Goal: Transaction & Acquisition: Purchase product/service

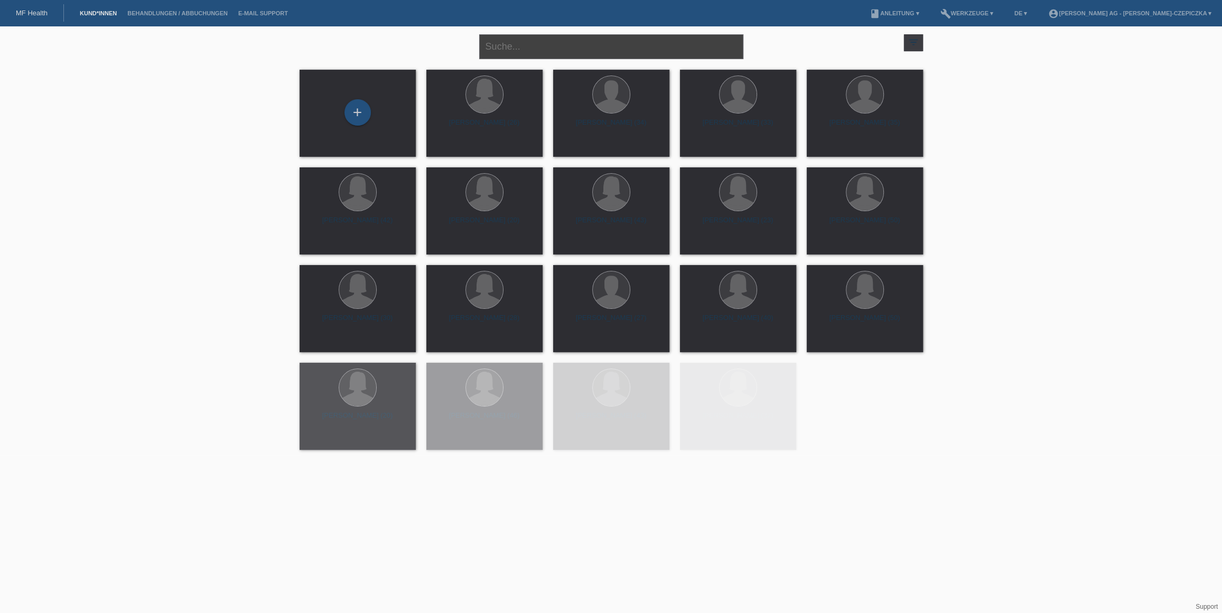
click at [591, 48] on input "text" at bounding box center [611, 46] width 264 height 25
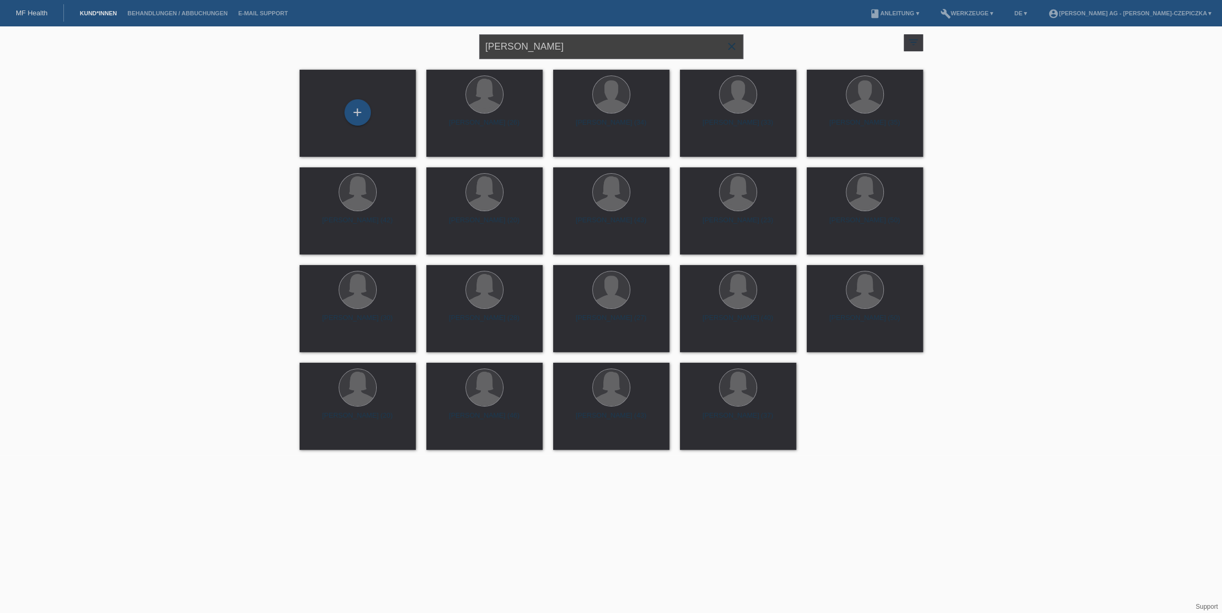
type input "[PERSON_NAME]"
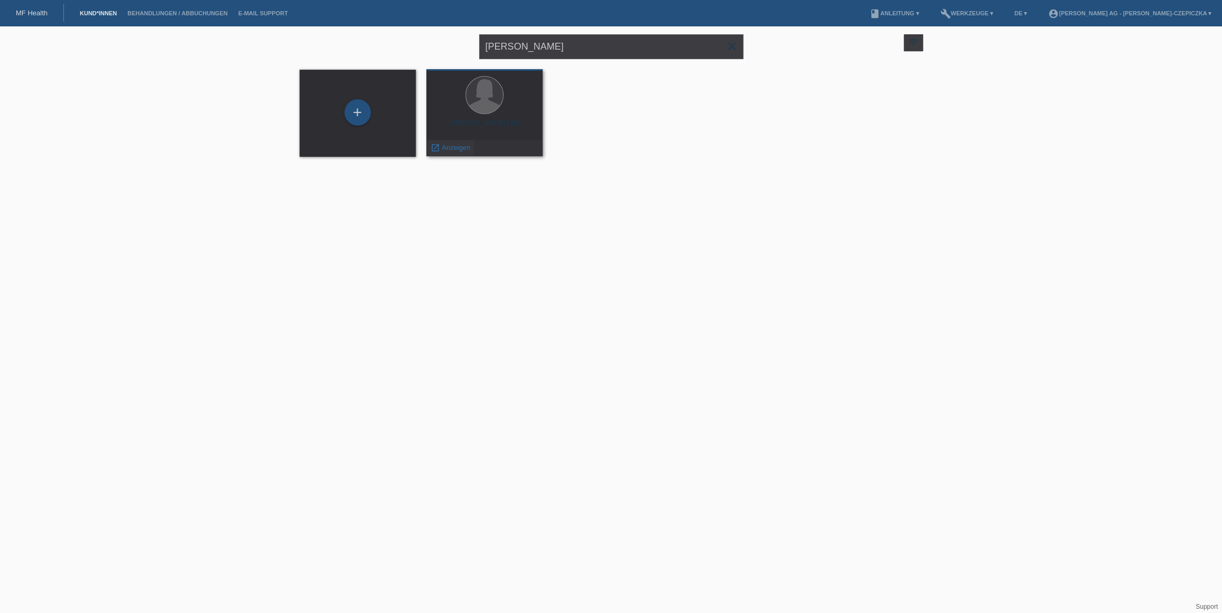
click at [449, 144] on span "Anzeigen" at bounding box center [456, 148] width 29 height 8
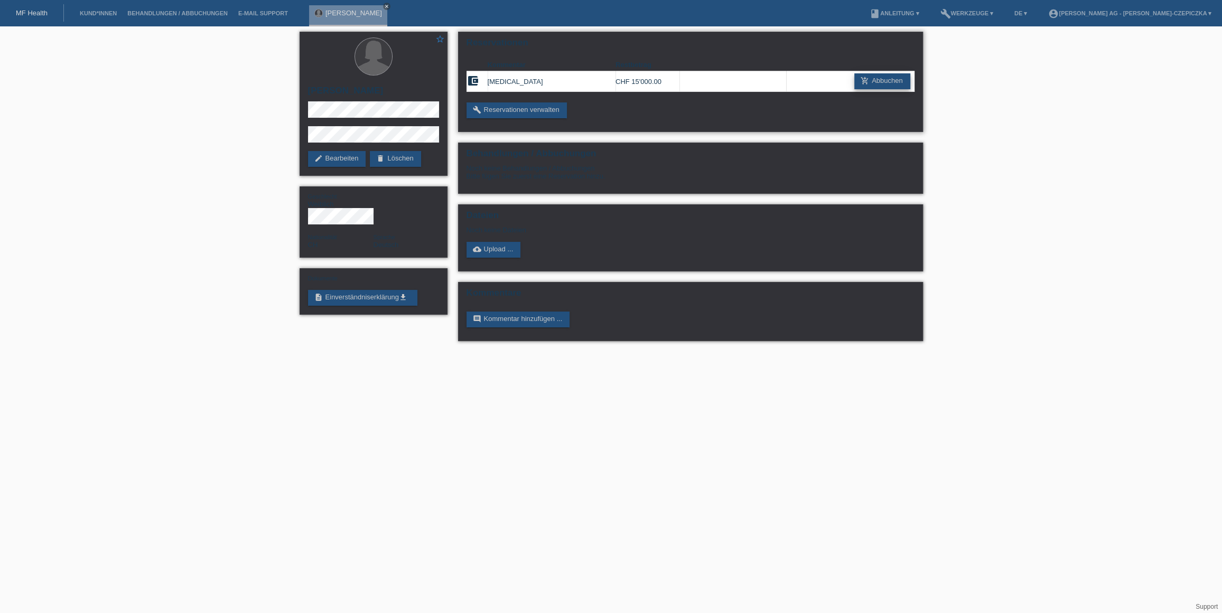
click at [902, 81] on link "add_shopping_cart Abbuchen" at bounding box center [882, 81] width 56 height 16
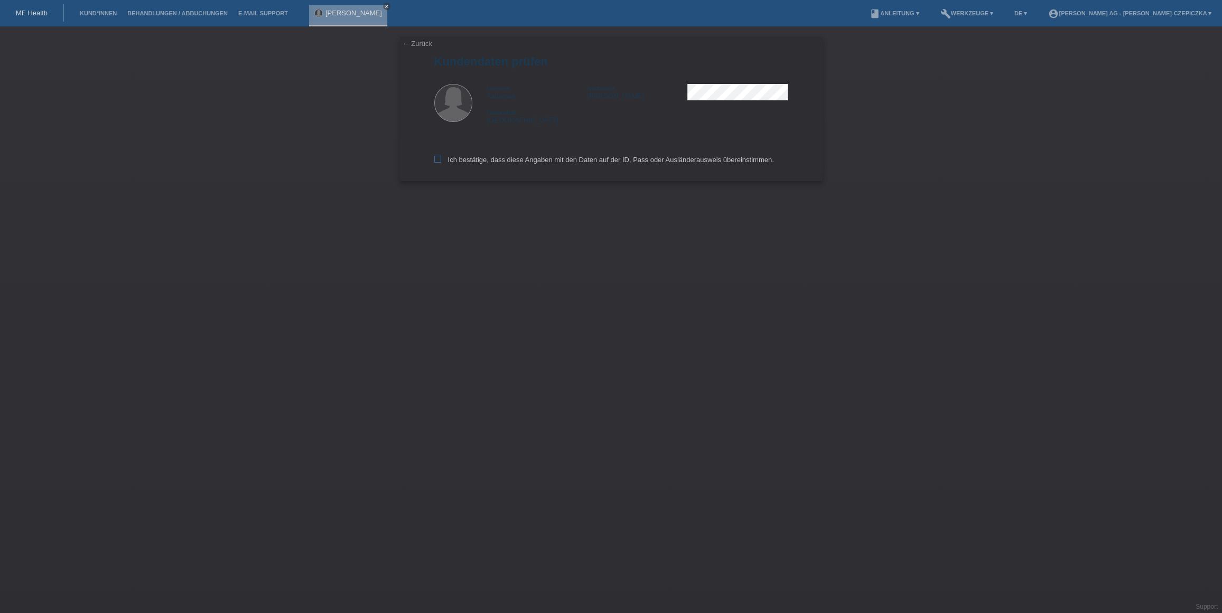
click at [438, 162] on icon at bounding box center [437, 159] width 7 height 7
click at [438, 162] on input "Ich bestätige, dass diese Angaben mit den Daten auf der ID, Pass oder Ausländer…" at bounding box center [437, 159] width 7 height 7
checkbox input "true"
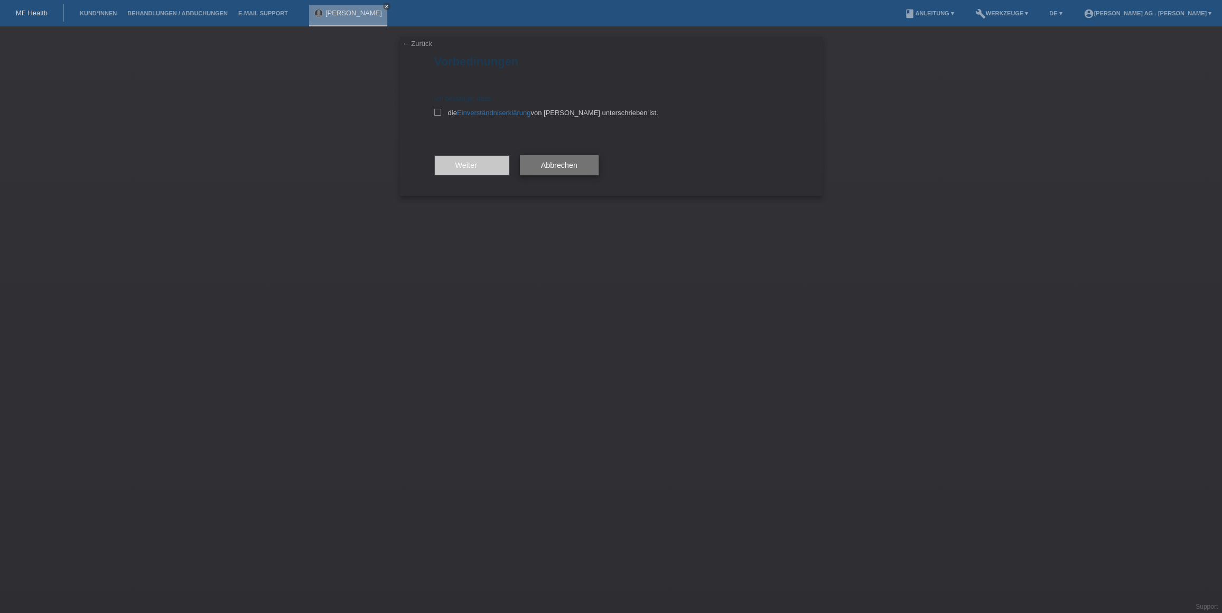
click at [570, 166] on span "Abbrechen" at bounding box center [559, 165] width 36 height 8
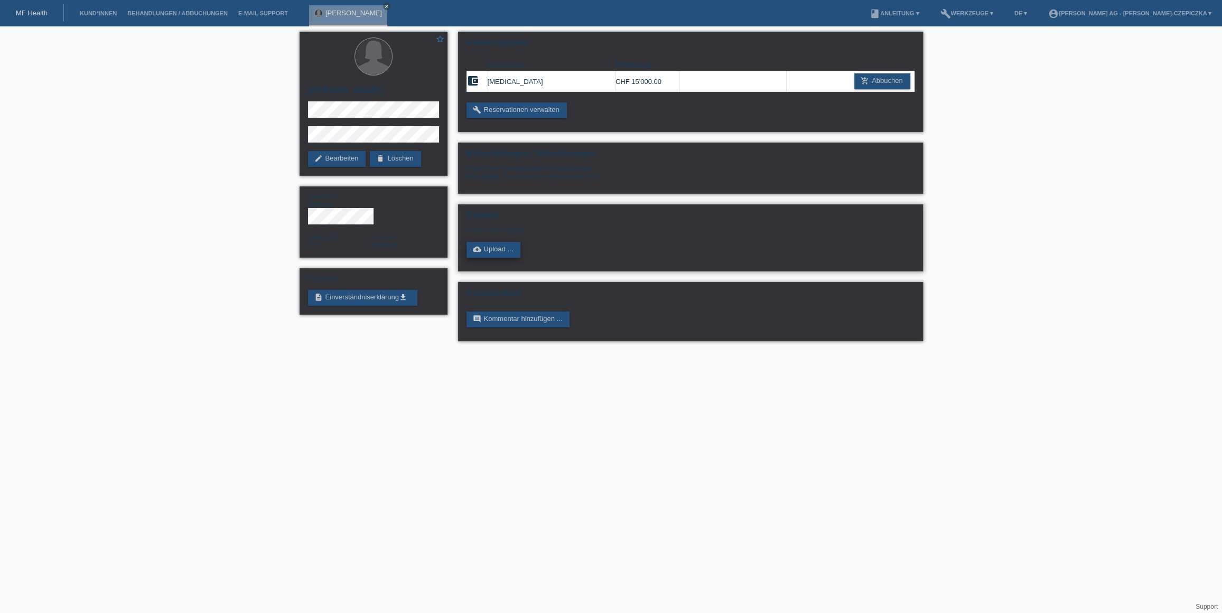
click at [507, 250] on link "cloud_upload Upload ..." at bounding box center [493, 250] width 54 height 16
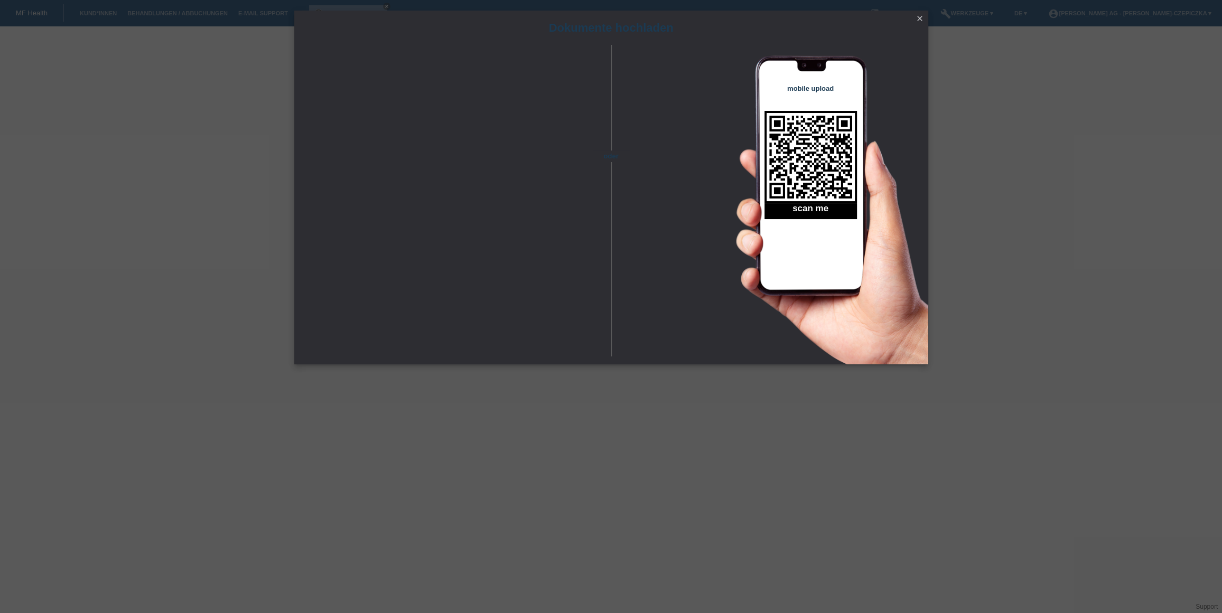
click at [919, 19] on icon "close" at bounding box center [919, 18] width 8 height 8
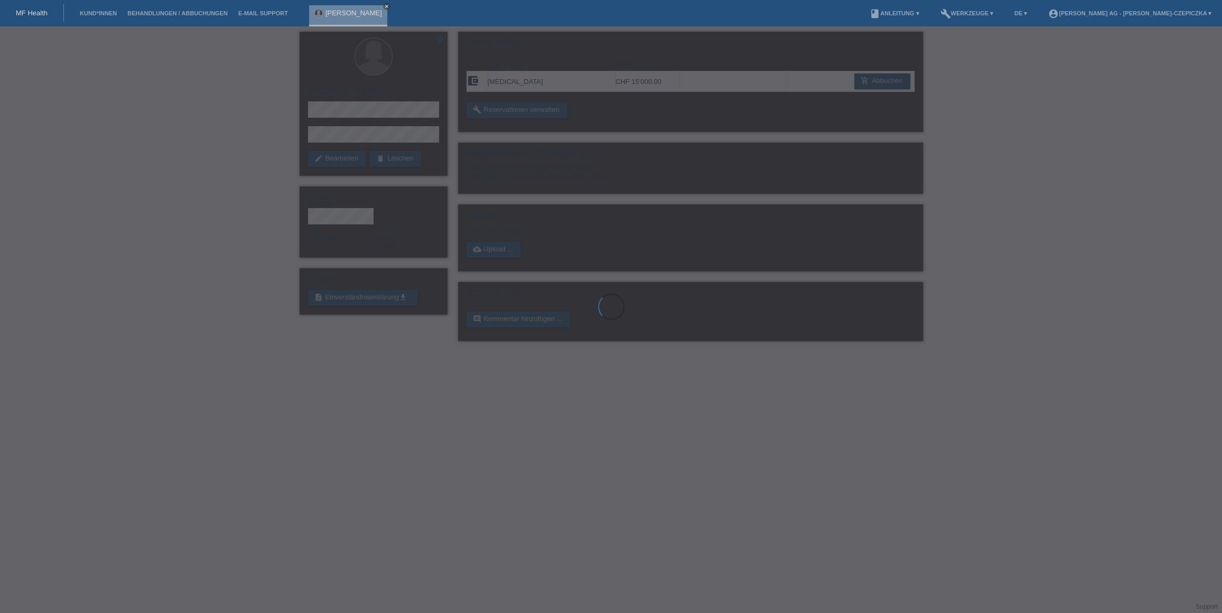
click at [1010, 117] on div at bounding box center [611, 306] width 1222 height 613
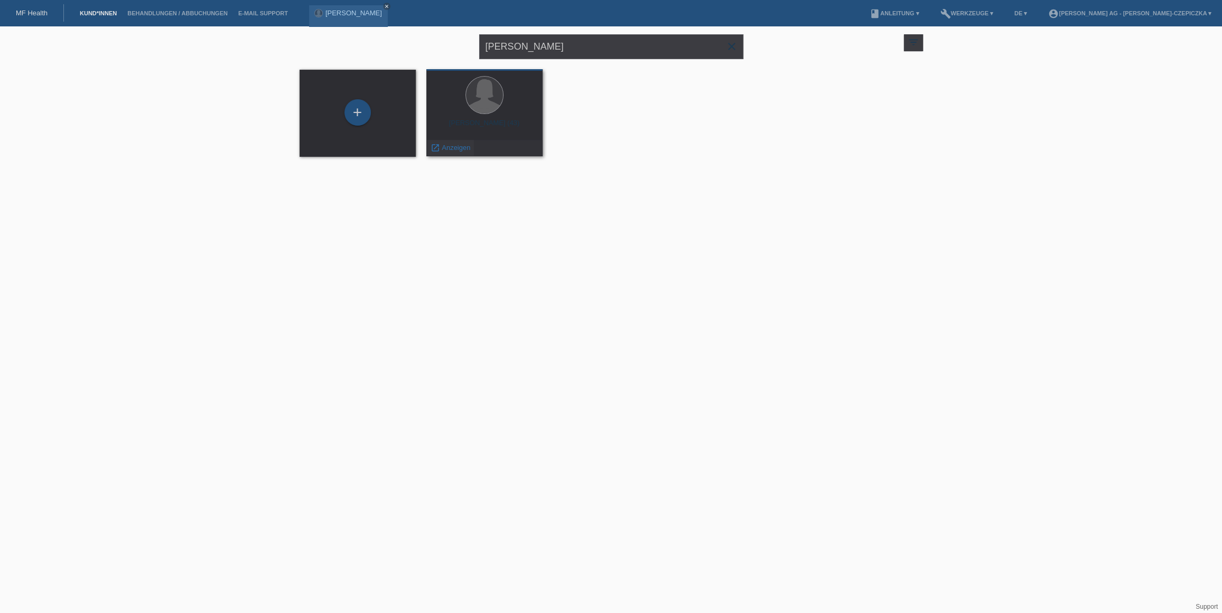
click at [445, 148] on span "Anzeigen" at bounding box center [456, 148] width 29 height 8
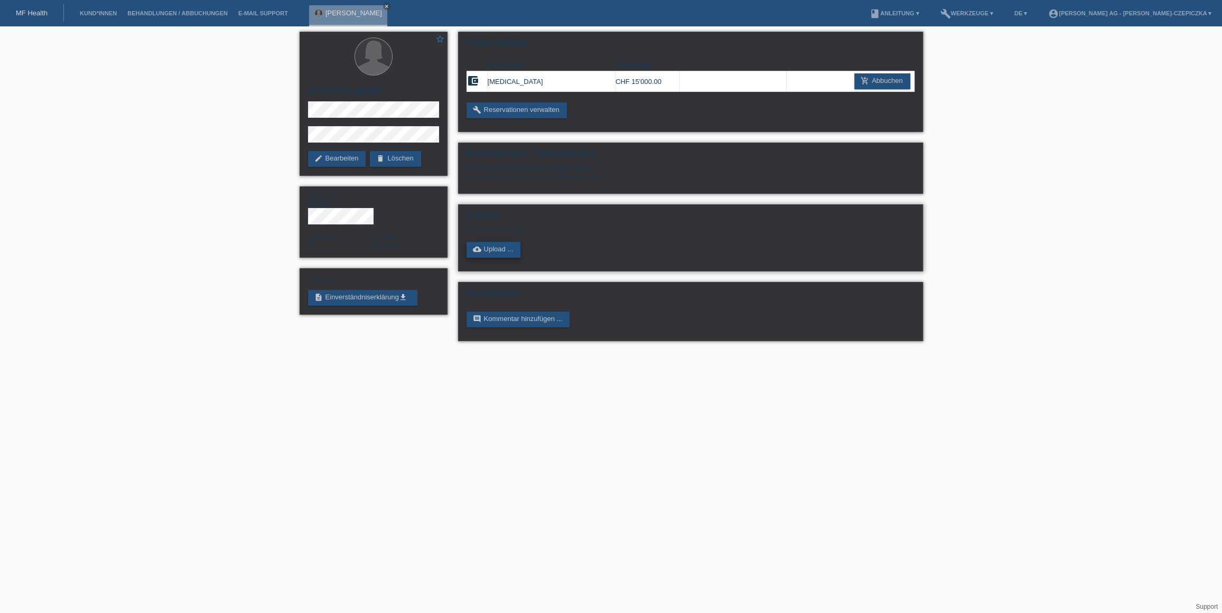
click at [497, 244] on link "cloud_upload Upload ..." at bounding box center [493, 250] width 54 height 16
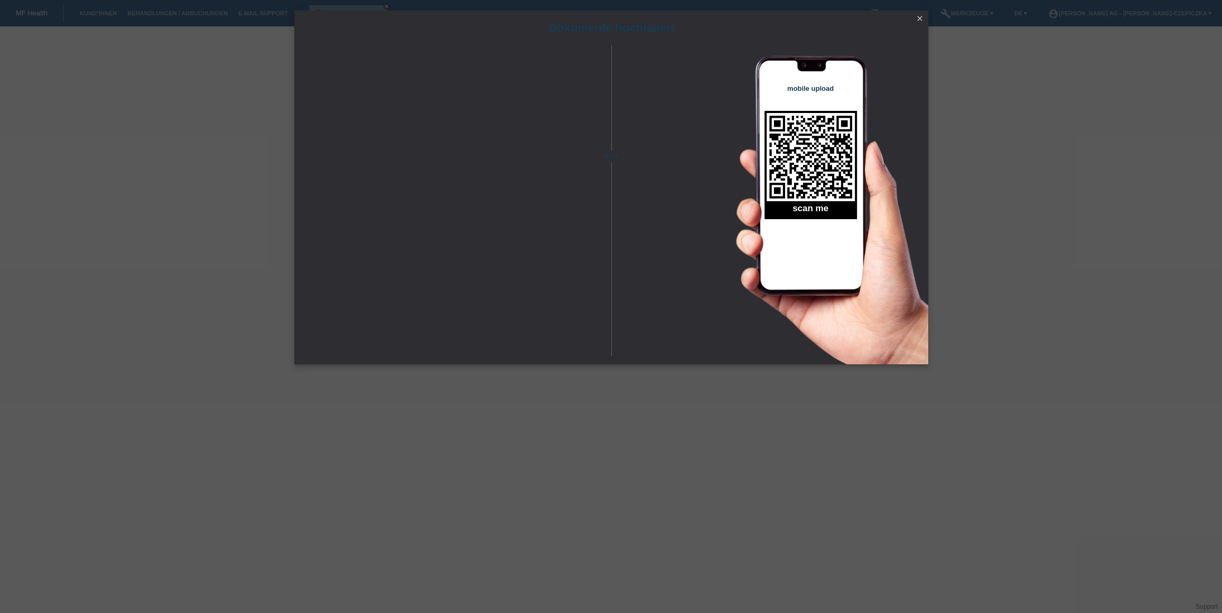
click at [920, 16] on icon "close" at bounding box center [919, 18] width 8 height 8
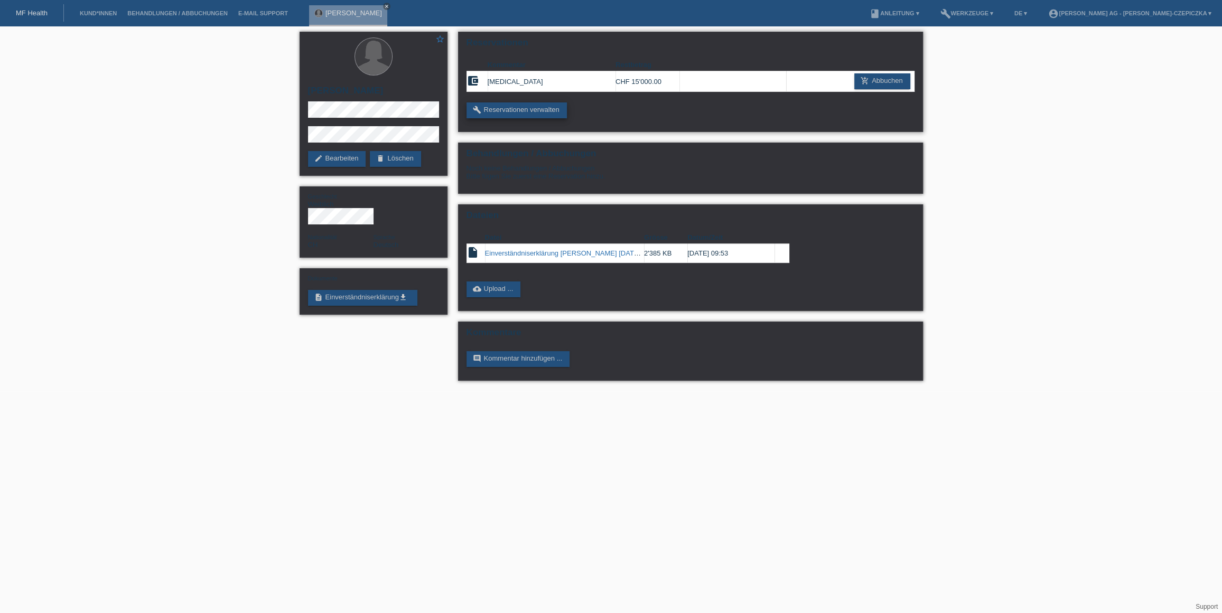
click at [550, 109] on link "build Reservationen verwalten" at bounding box center [516, 110] width 100 height 16
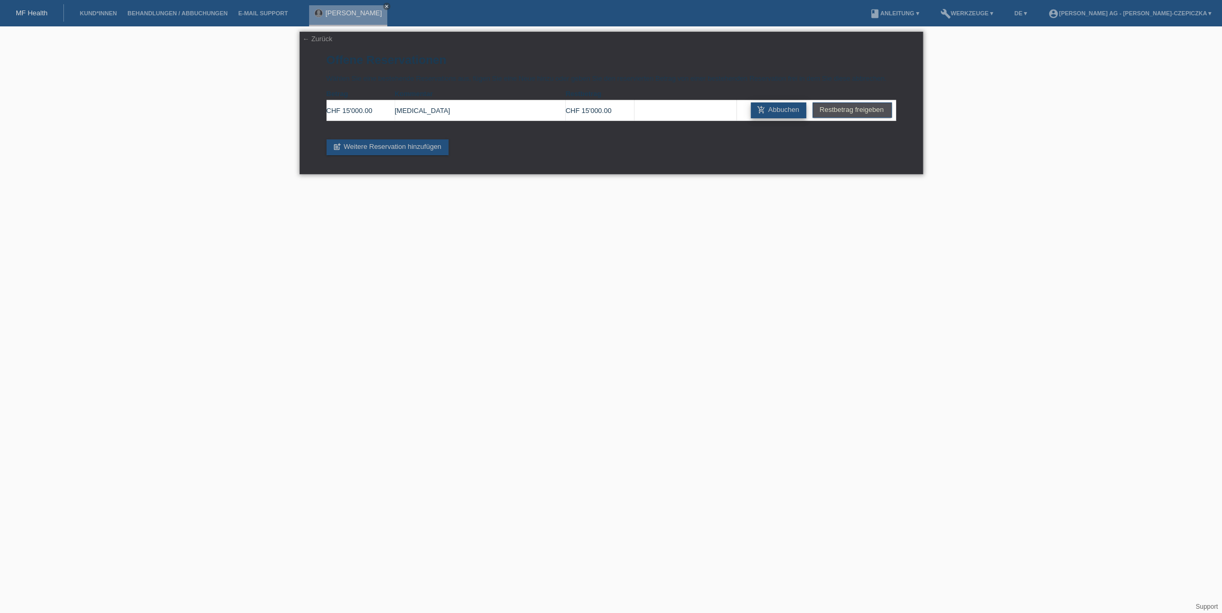
click at [791, 114] on link "add_shopping_cart Abbuchen" at bounding box center [779, 110] width 56 height 16
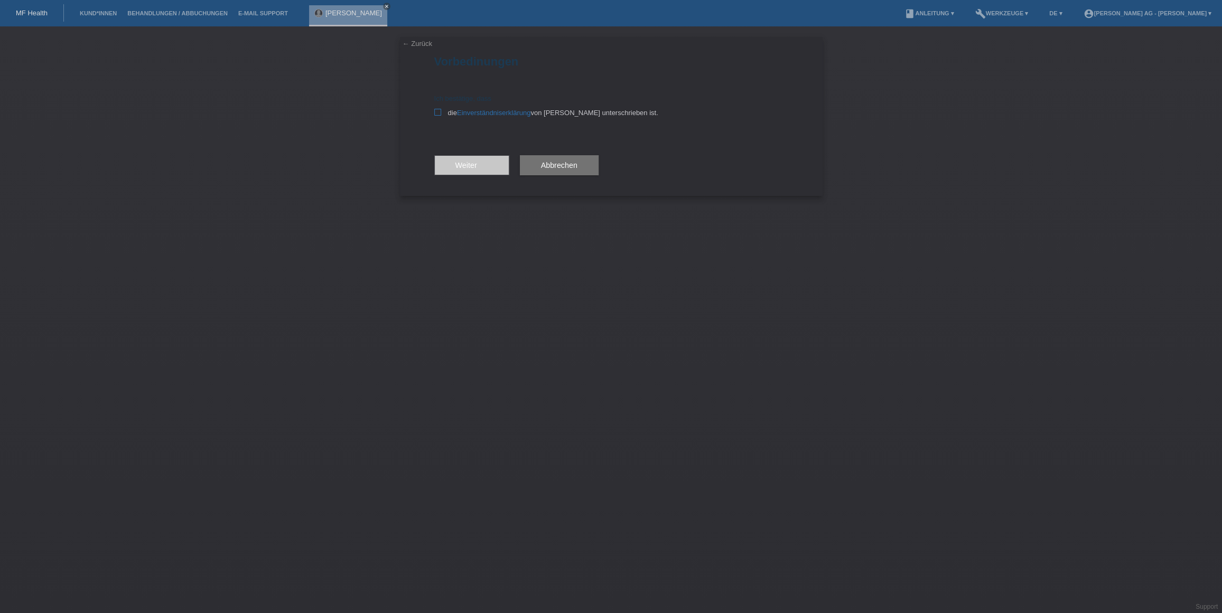
click at [437, 116] on icon at bounding box center [437, 112] width 7 height 7
click at [437, 116] on input "die Einverständniserklärung von der Kundin unterschrieben ist." at bounding box center [437, 112] width 7 height 7
checkbox input "true"
click at [478, 165] on icon "arrow_forward" at bounding box center [481, 165] width 8 height 8
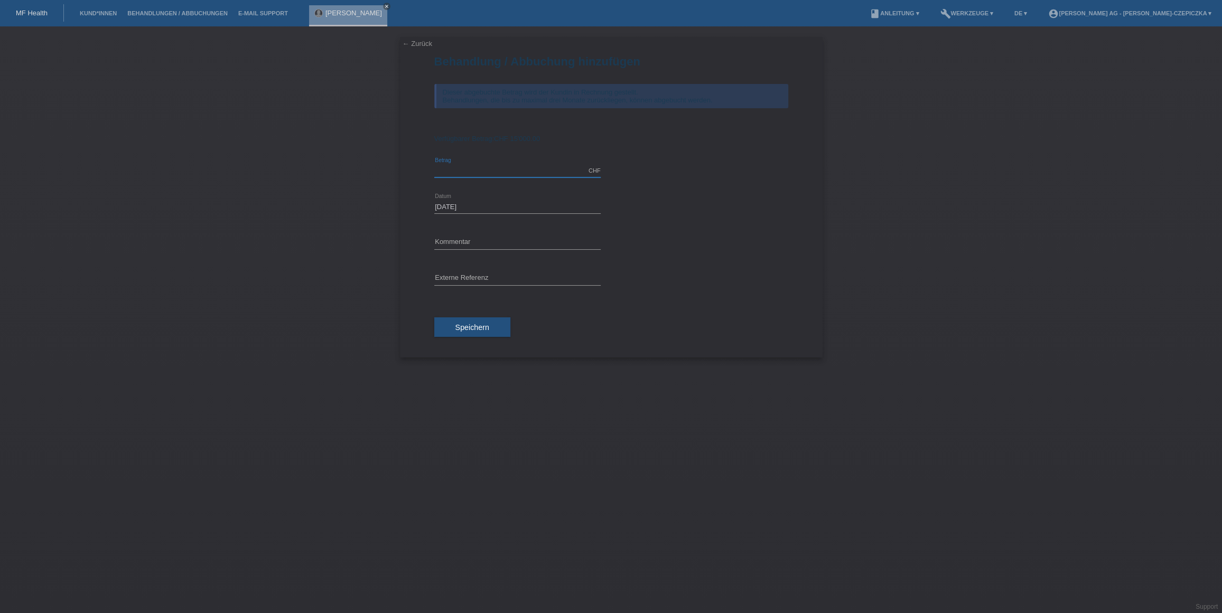
click at [505, 174] on input "text" at bounding box center [517, 170] width 166 height 13
type input "3600.00"
click at [514, 242] on input "text" at bounding box center [517, 242] width 166 height 13
click at [486, 277] on input "text" at bounding box center [517, 278] width 166 height 13
paste input "kv-11037-83440765107354"
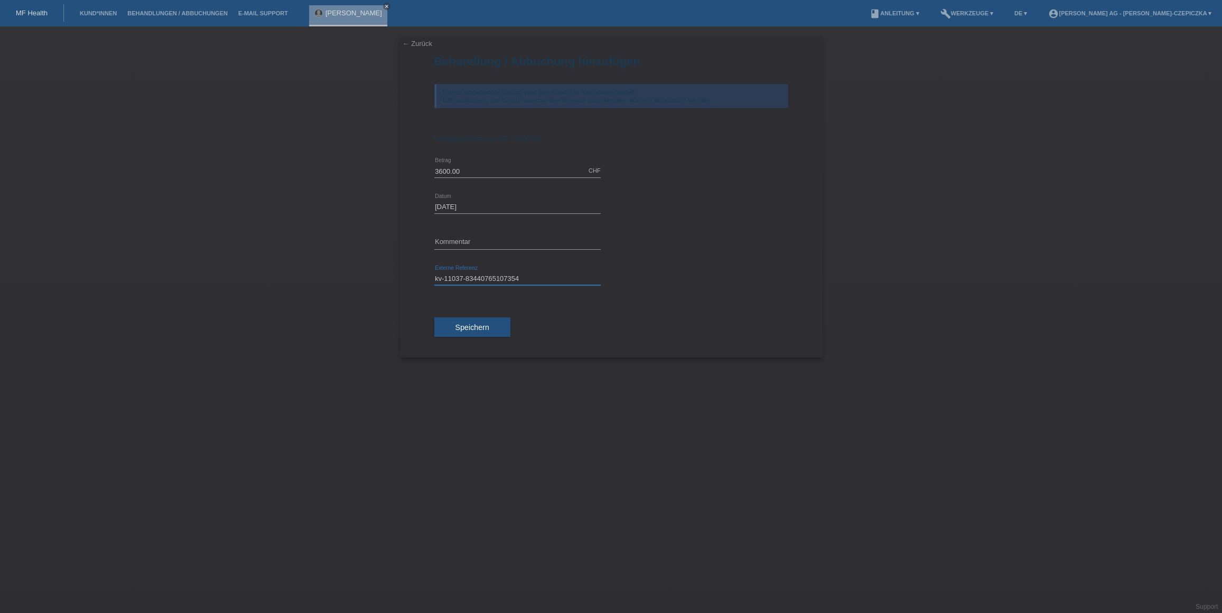
type input "kv-11037-83440765107354"
click at [499, 241] on input "text" at bounding box center [517, 242] width 166 height 13
type input "OP [DATE]"
click at [484, 331] on span "Speichern" at bounding box center [472, 327] width 34 height 8
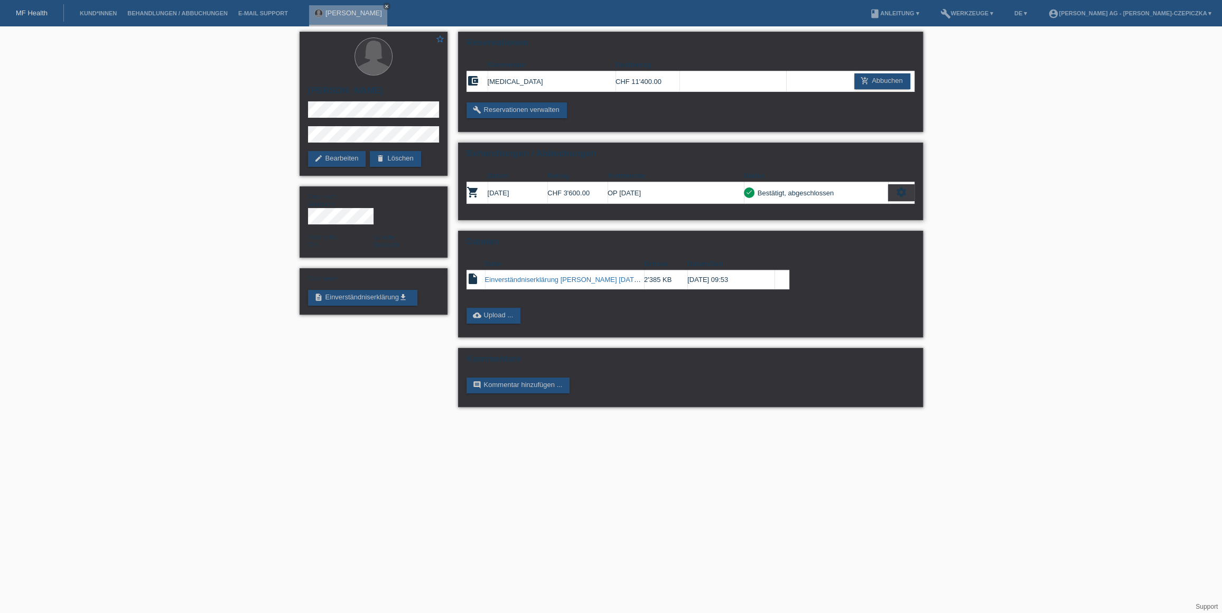
click at [903, 192] on icon "settings" at bounding box center [901, 192] width 12 height 12
click at [881, 241] on span "Patientenabrechnung herunterladen" at bounding box center [841, 241] width 113 height 13
click at [514, 107] on link "build Reservationen verwalten" at bounding box center [516, 110] width 100 height 16
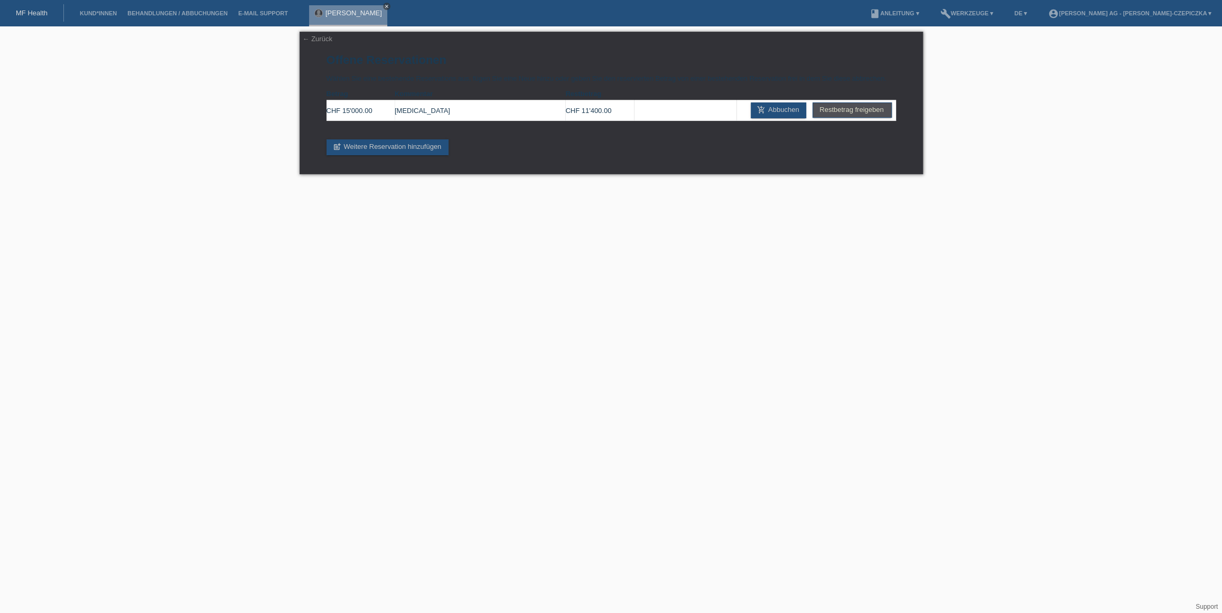
click at [384, 6] on icon "close" at bounding box center [386, 6] width 5 height 5
click at [316, 40] on link "← Zurück" at bounding box center [318, 39] width 30 height 8
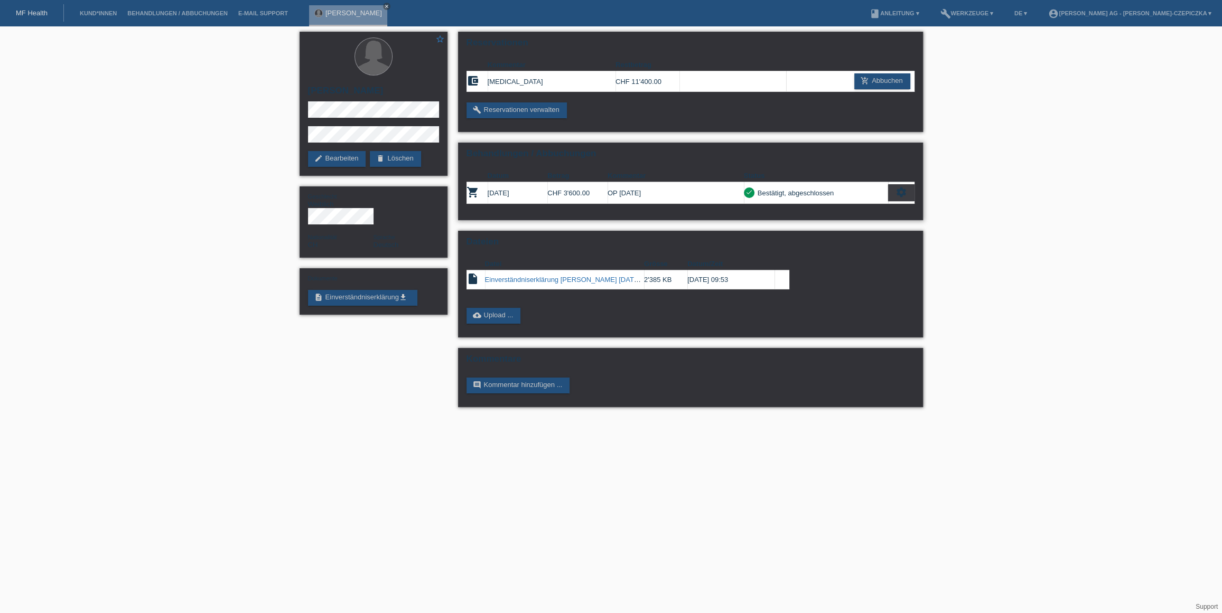
click at [902, 192] on icon "settings" at bounding box center [901, 192] width 12 height 12
click at [884, 239] on span "Patientenabrechnung herunterladen" at bounding box center [841, 241] width 113 height 13
